Goal: Information Seeking & Learning: Understand process/instructions

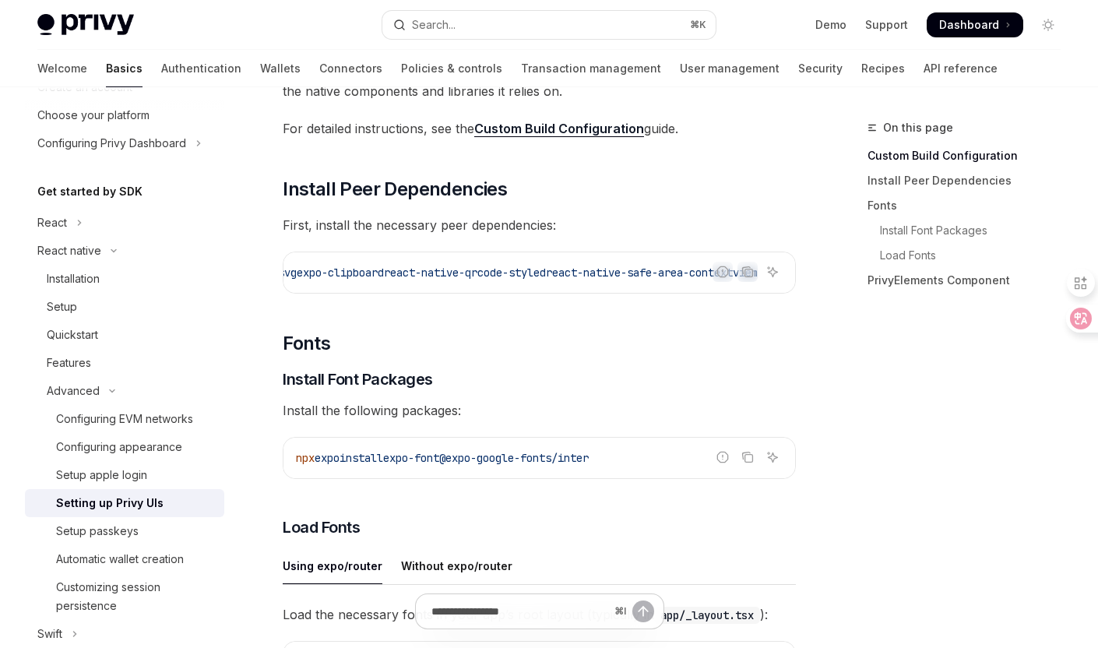
scroll to position [0, 264]
click at [744, 269] on icon "Copy the contents from the code block" at bounding box center [747, 271] width 12 height 12
click at [748, 275] on icon "Copy the contents from the code block" at bounding box center [747, 271] width 12 height 12
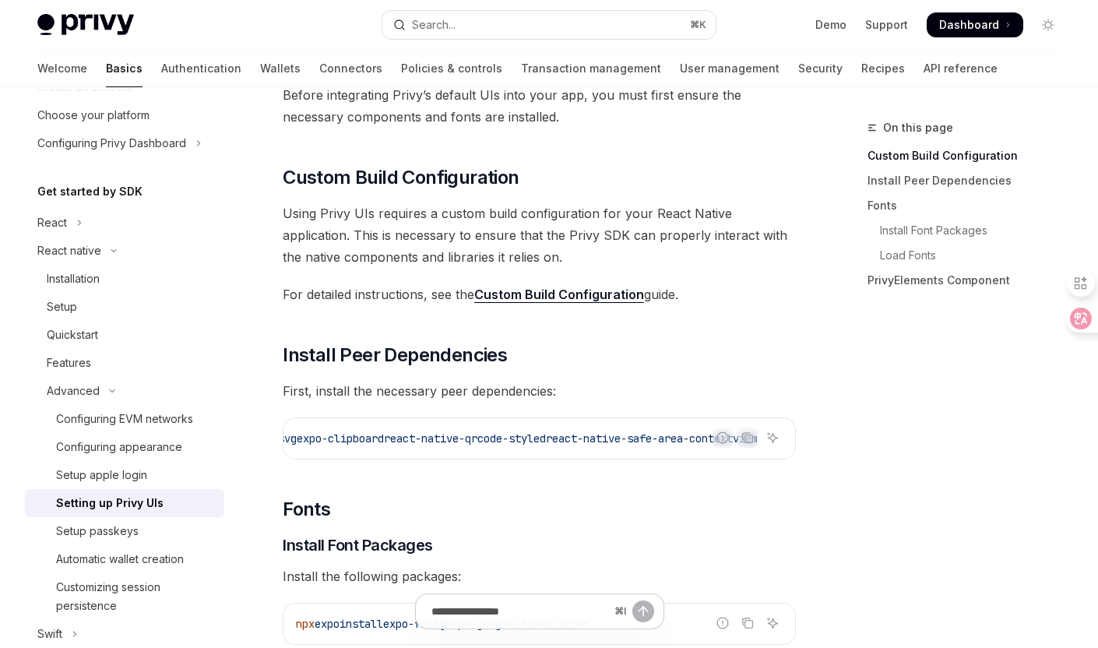
scroll to position [84, 0]
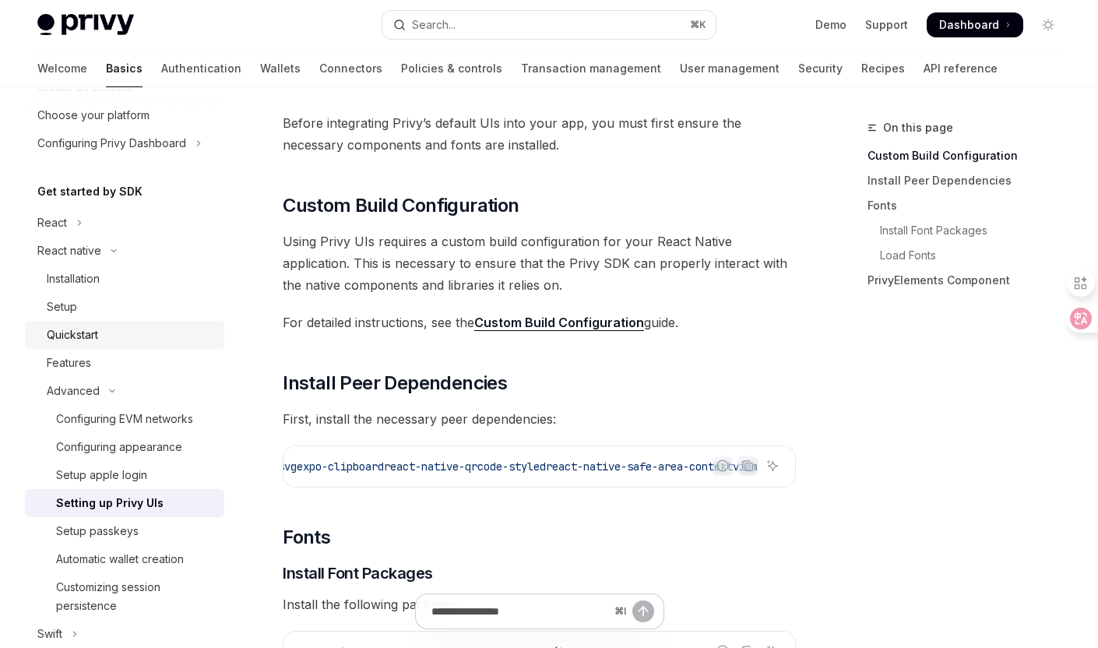
click at [168, 346] on link "Quickstart" at bounding box center [124, 335] width 199 height 28
type textarea "*"
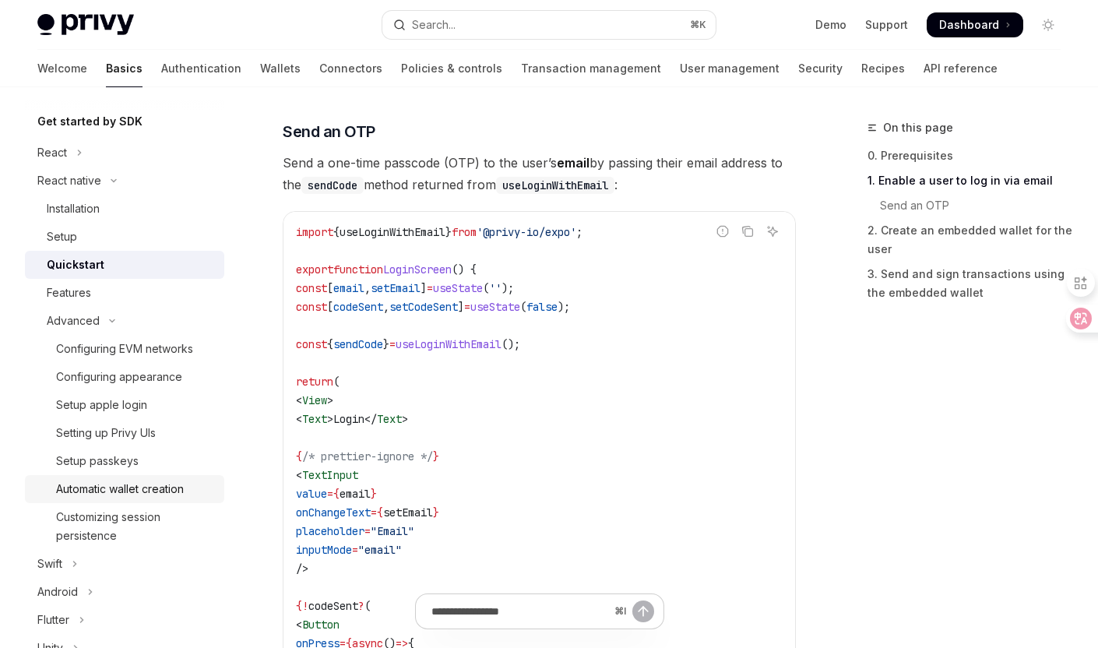
scroll to position [197, 0]
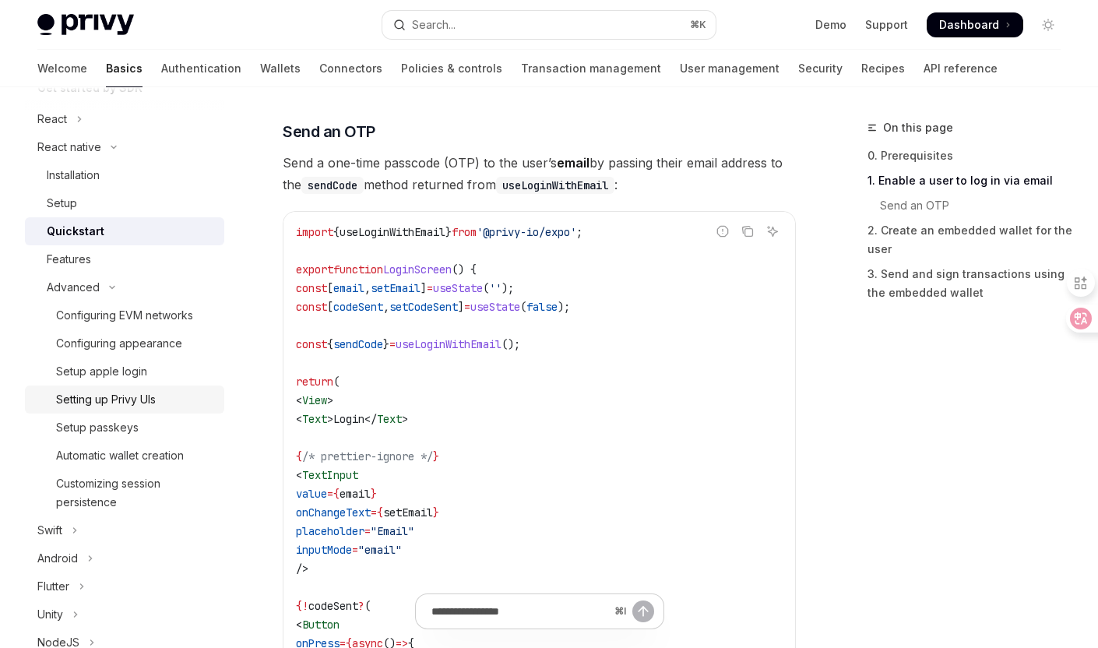
click at [159, 407] on div "Setting up Privy UIs" at bounding box center [135, 399] width 159 height 19
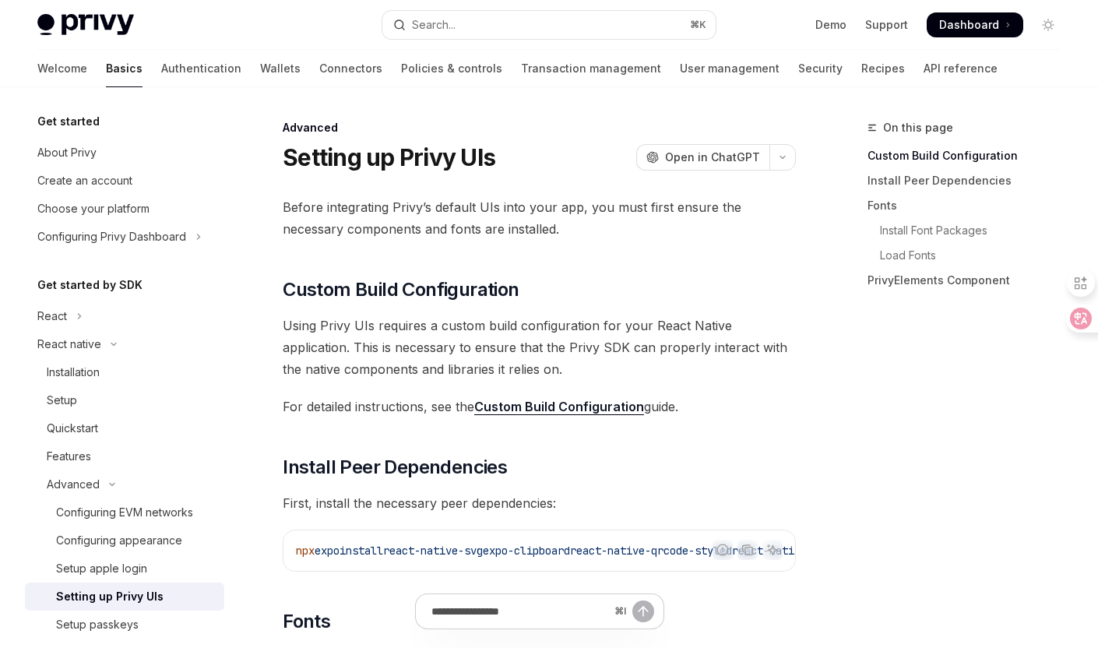
click at [528, 409] on link "Custom Build Configuration" at bounding box center [559, 407] width 170 height 16
type textarea "*"
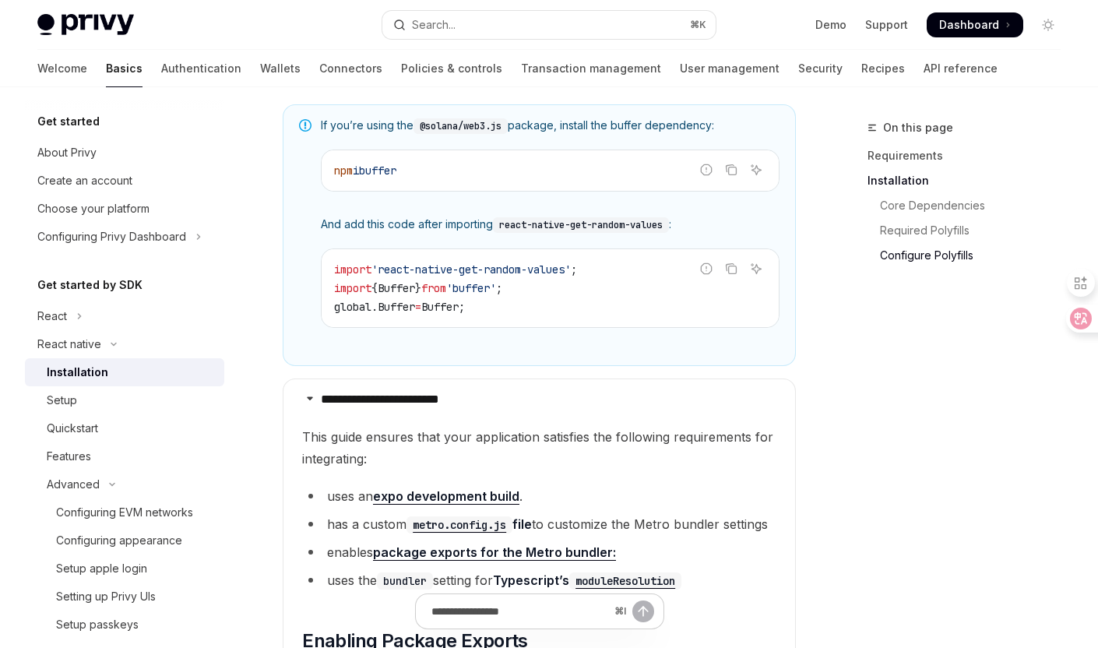
scroll to position [1169, 0]
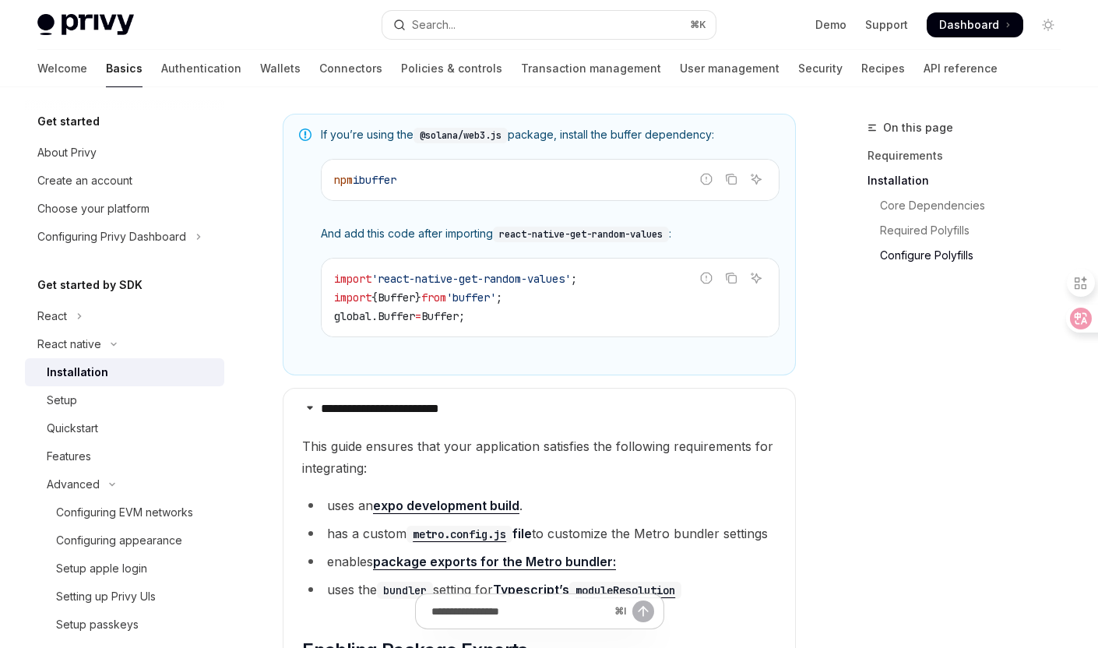
click at [245, 327] on div "Get started About Privy Create an account Choose your platform Configuring Priv…" at bounding box center [137, 367] width 224 height 561
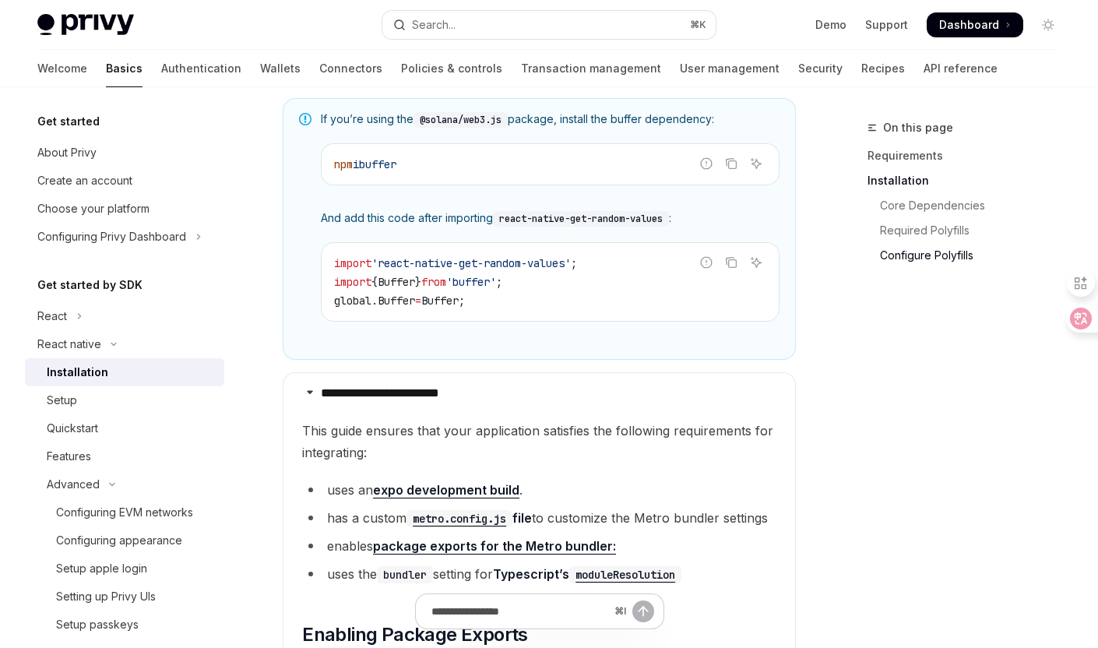
scroll to position [1186, 0]
click at [395, 497] on link "expo development build" at bounding box center [446, 488] width 146 height 16
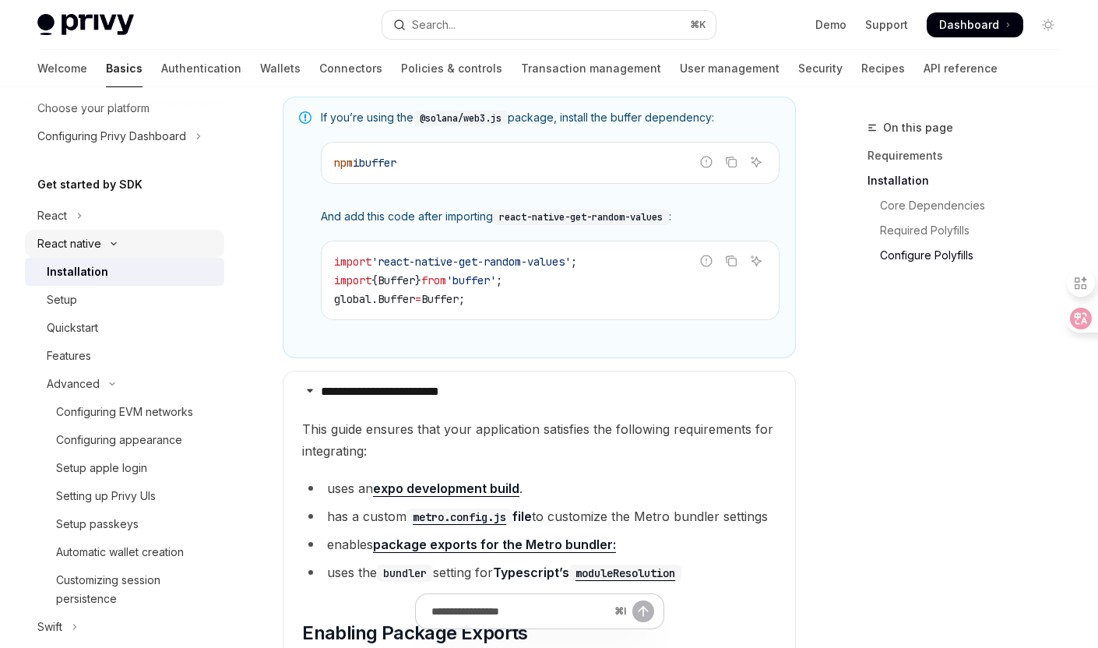
scroll to position [171, 0]
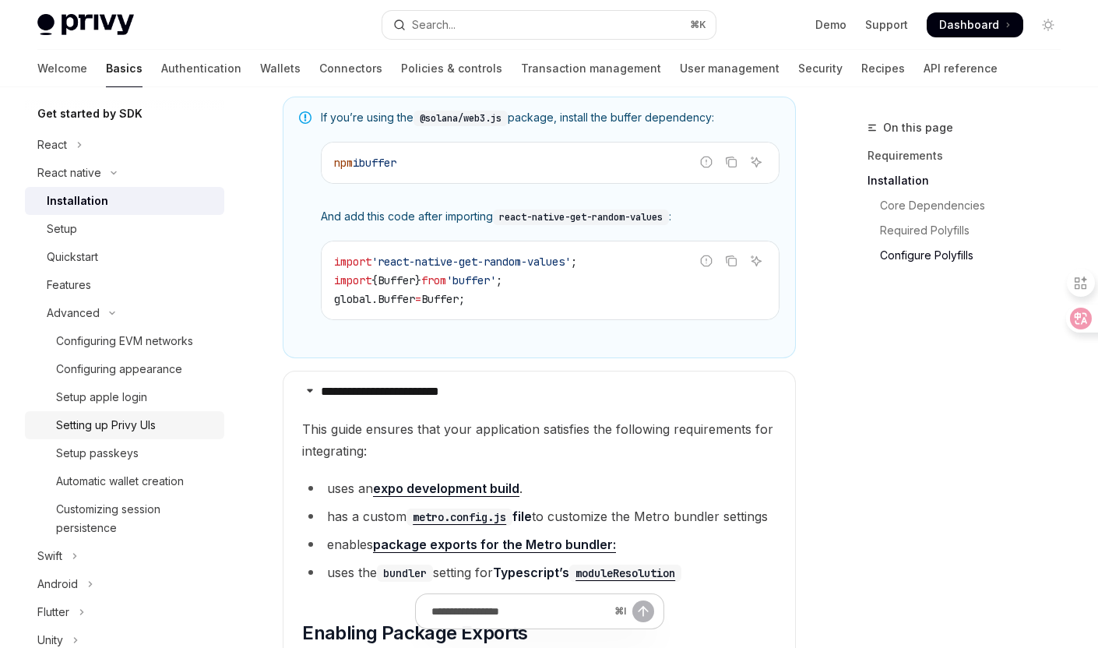
click at [172, 418] on div "Setting up Privy UIs" at bounding box center [135, 425] width 159 height 19
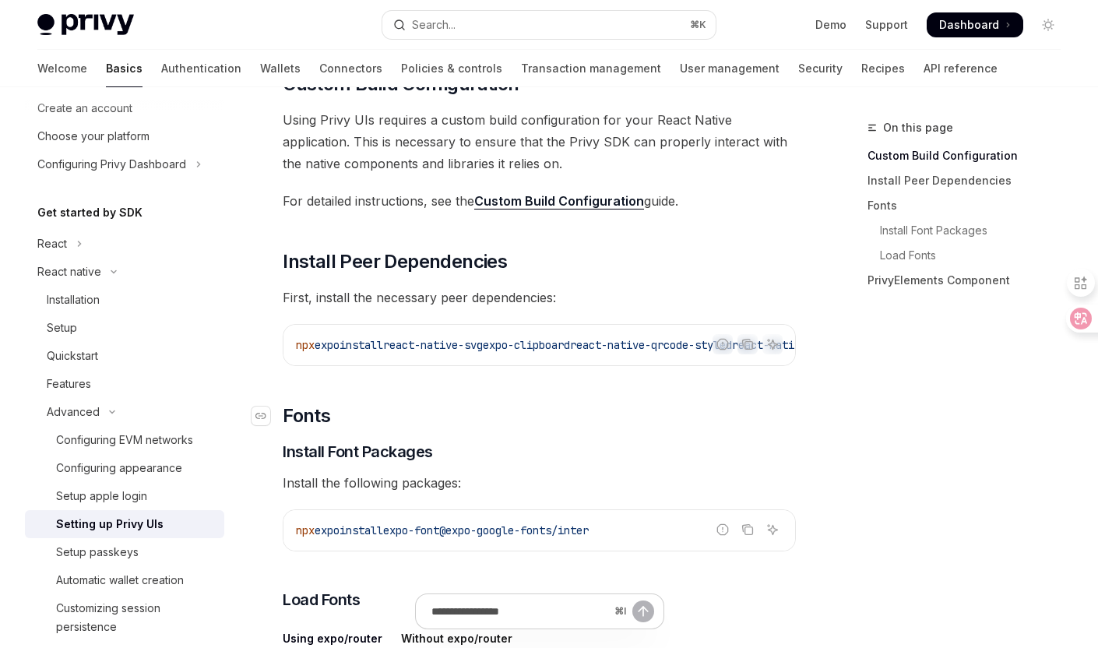
scroll to position [187, 0]
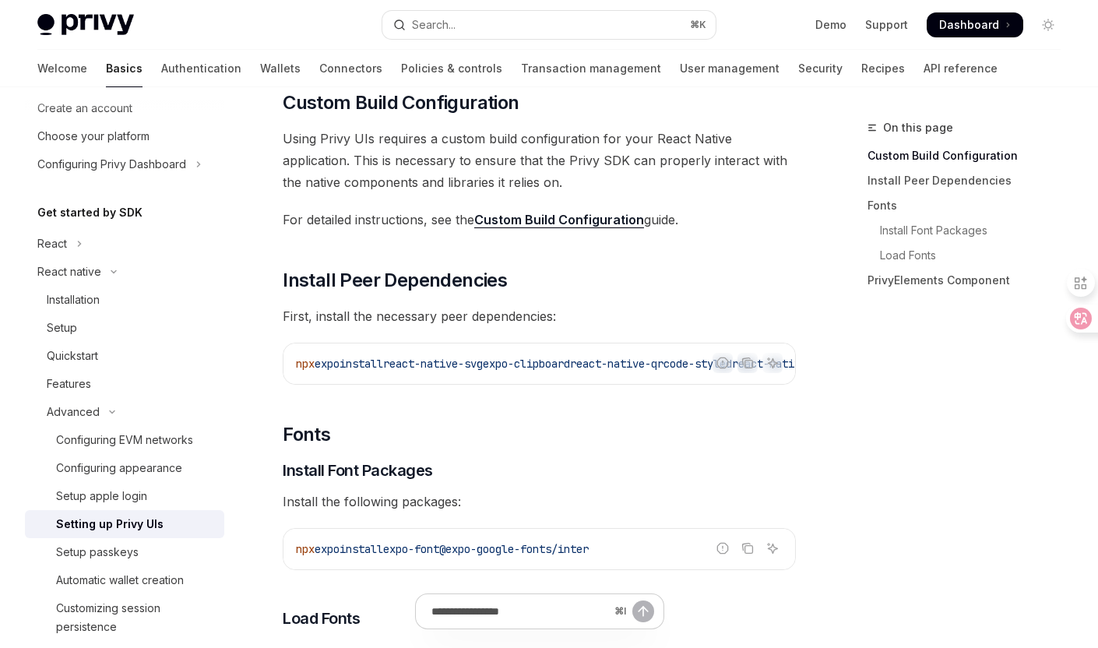
click at [593, 224] on link "Custom Build Configuration" at bounding box center [559, 220] width 170 height 16
type textarea "*"
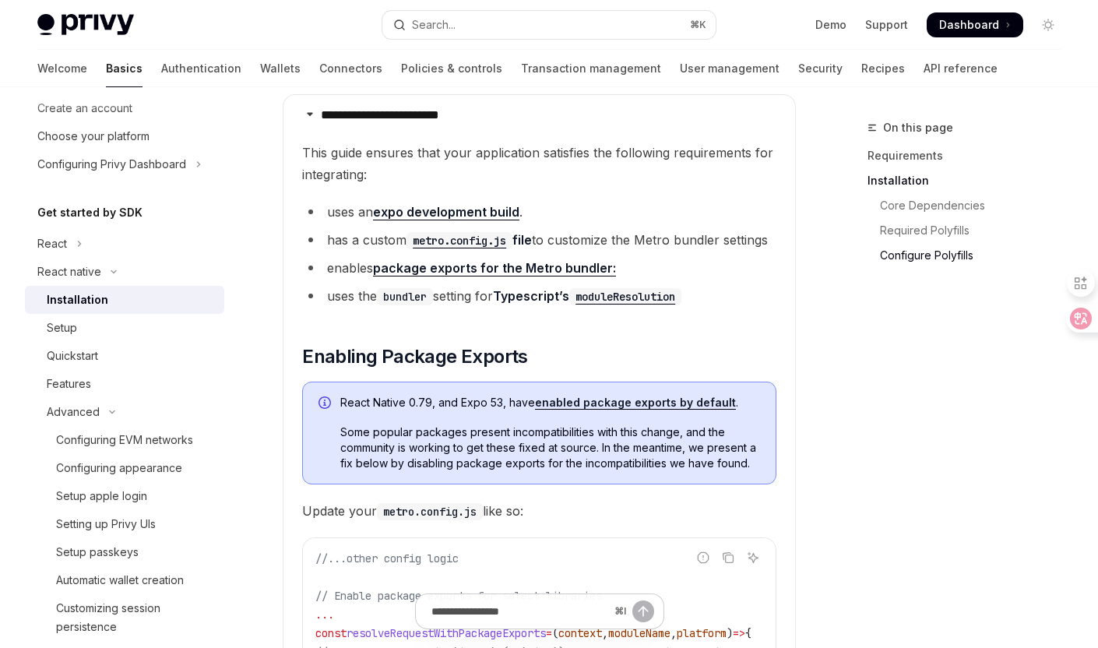
scroll to position [1470, 0]
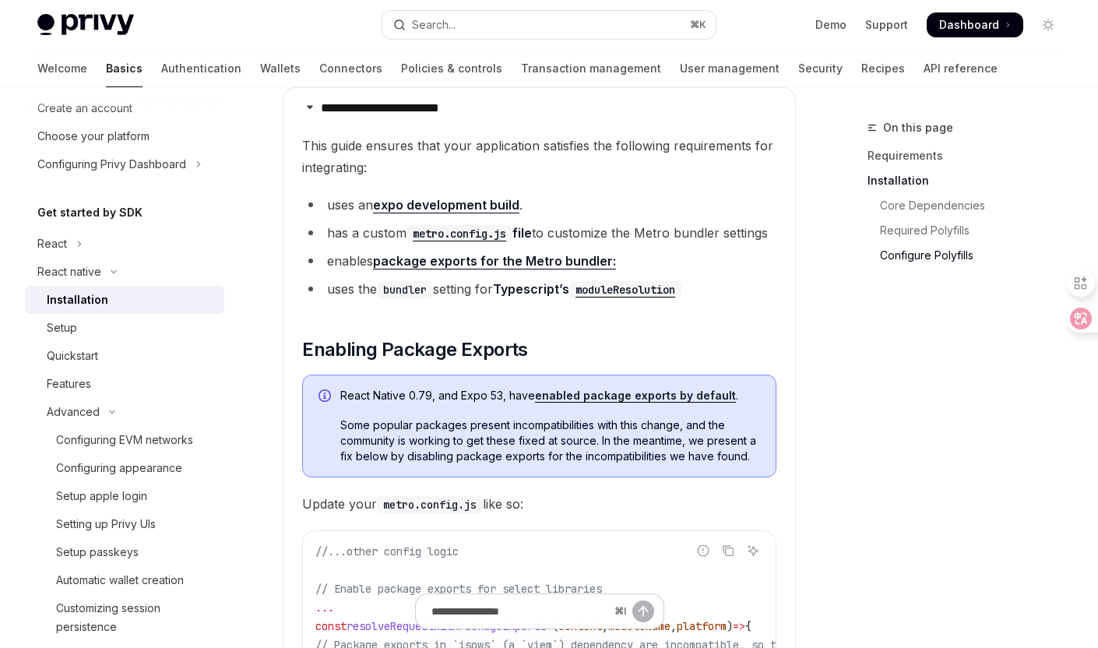
click at [551, 269] on link "package exports for the Metro bundler:" at bounding box center [494, 261] width 243 height 16
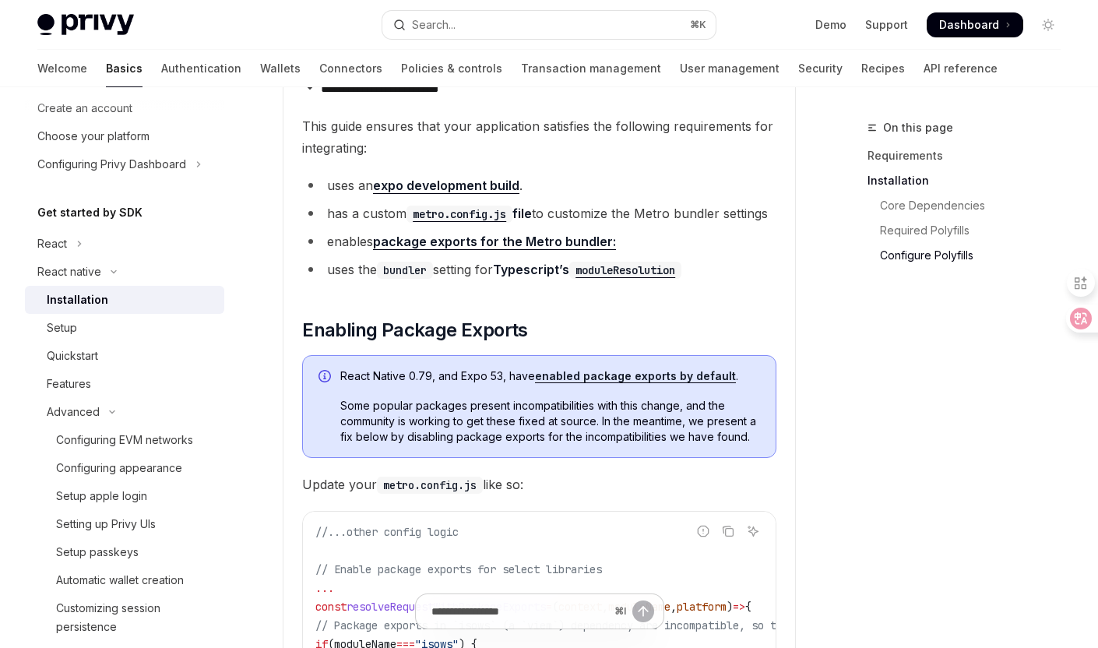
scroll to position [1499, 0]
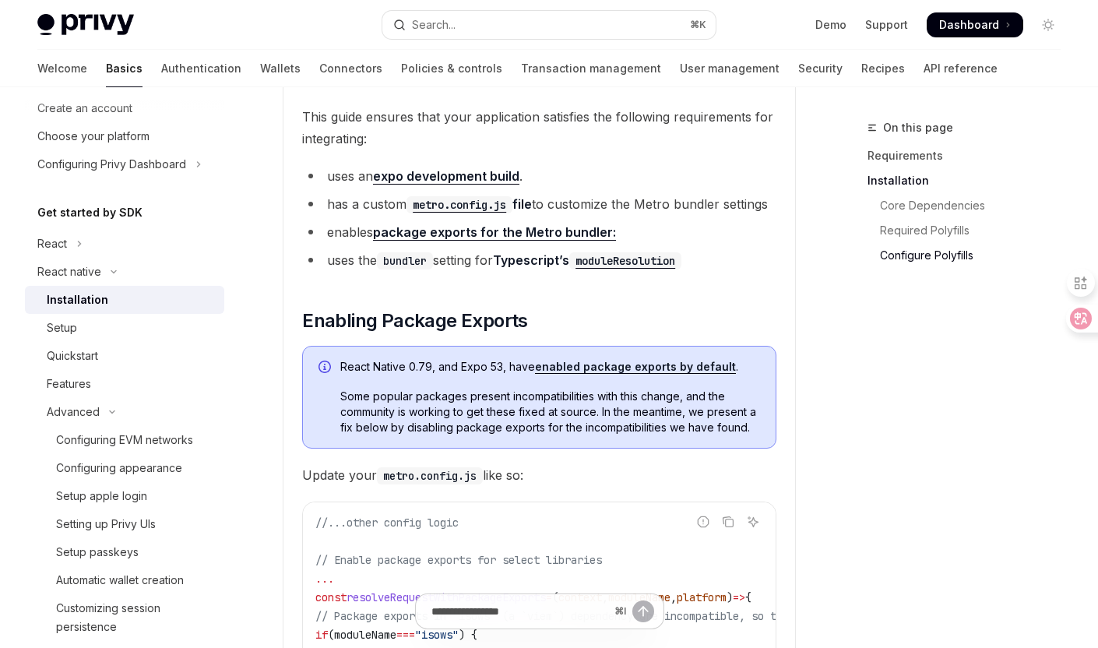
click at [446, 185] on link "expo development build" at bounding box center [446, 176] width 146 height 16
